Goal: Transaction & Acquisition: Purchase product/service

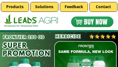
click at [88, 22] on div at bounding box center [92, 21] width 50 height 17
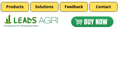
scroll to position [1301, 0]
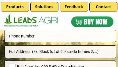
click at [36, 36] on input "tel" at bounding box center [60, 36] width 105 height 12
type input "09154561808"
type input "[PERSON_NAME]"
click at [37, 50] on input "text" at bounding box center [60, 51] width 105 height 12
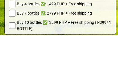
scroll to position [1347, 0]
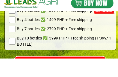
type input "[GEOGRAPHIC_DATA][PERSON_NAME] ll [GEOGRAPHIC_DATA] [GEOGRAPHIC_DATA]"
click at [68, 13] on div at bounding box center [92, 21] width 50 height 17
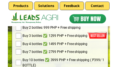
scroll to position [1335, 0]
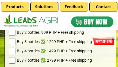
click at [44, 50] on span "Buy 4 bottles ✅: 1499 PHP + Free shipping" at bounding box center [64, 51] width 94 height 6
checkbox input "true"
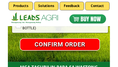
scroll to position [1378, 0]
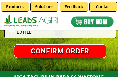
click at [59, 50] on p "CONFIRM ORDER" at bounding box center [59, 51] width 93 height 13
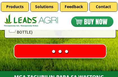
click at [62, 49] on p "● ● ●" at bounding box center [60, 51] width 98 height 14
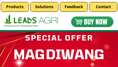
scroll to position [0, 0]
